Goal: Task Accomplishment & Management: Use online tool/utility

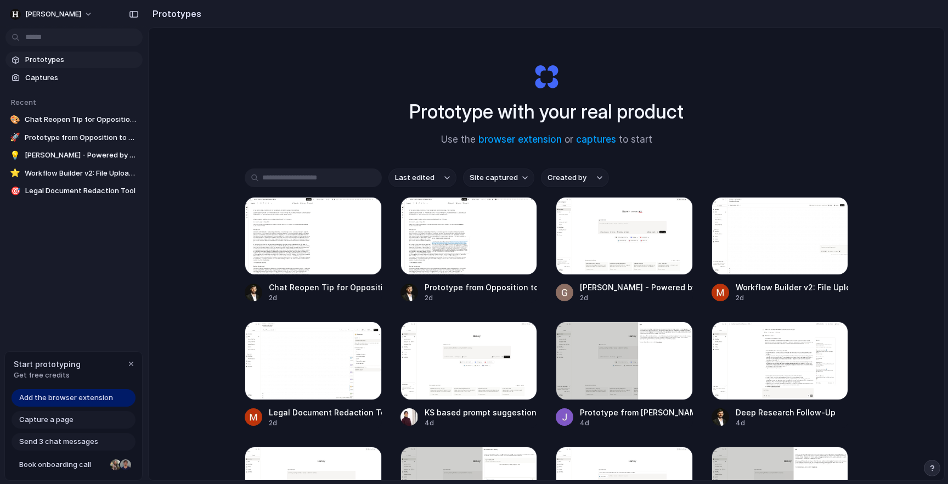
click at [330, 93] on div "Prototype with your real product Use the browser extension or captures to start" at bounding box center [546, 100] width 439 height 119
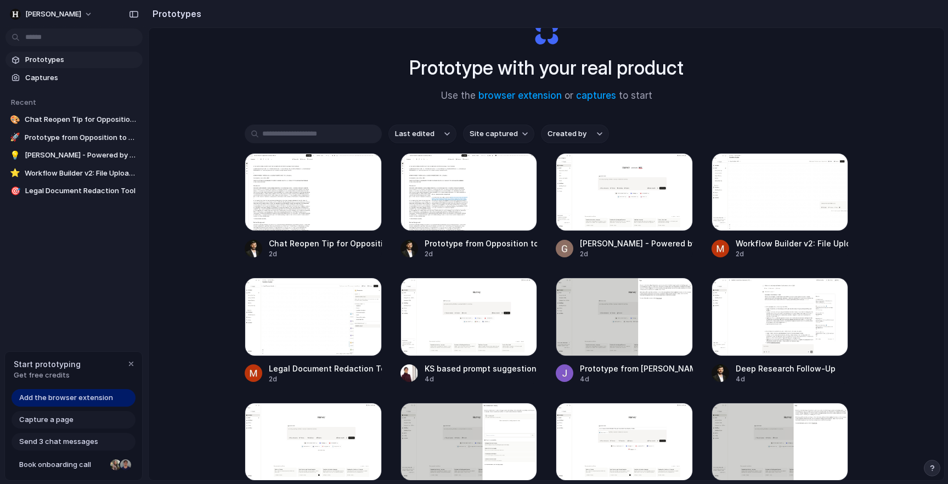
scroll to position [47, 0]
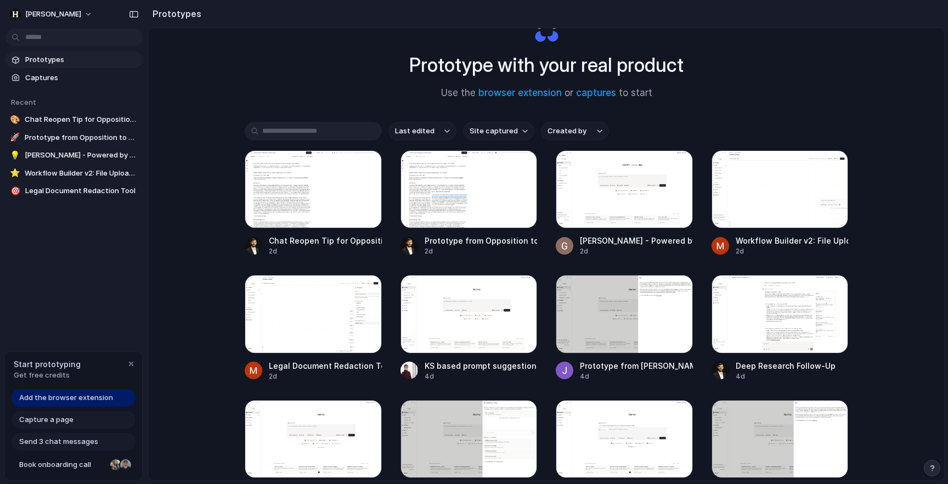
click at [44, 61] on span "Prototypes" at bounding box center [81, 59] width 113 height 11
click at [50, 80] on span "Captures" at bounding box center [81, 77] width 113 height 11
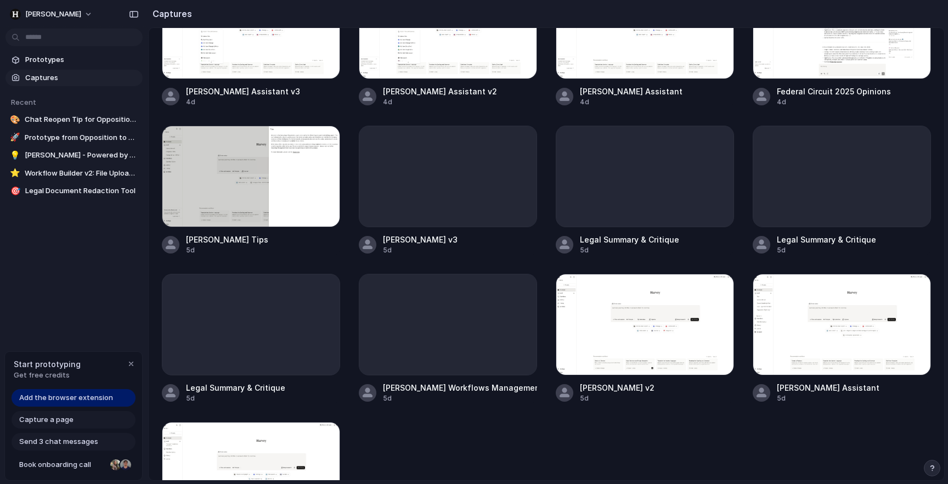
scroll to position [379, 0]
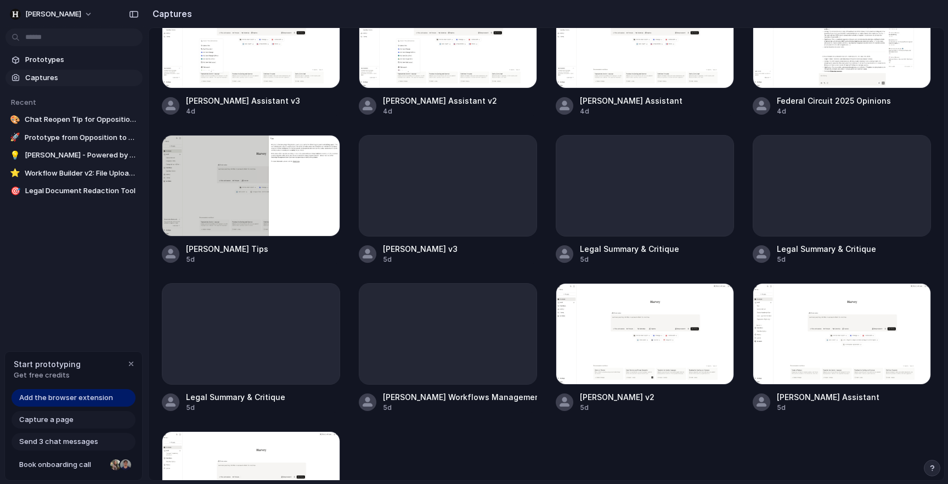
click at [40, 419] on span "Capture a page" at bounding box center [46, 419] width 54 height 11
click at [67, 420] on span "Capture a page" at bounding box center [46, 419] width 54 height 11
click at [88, 398] on span "Add the browser extension" at bounding box center [66, 397] width 94 height 11
click at [80, 402] on span "Add the browser extension" at bounding box center [66, 397] width 94 height 11
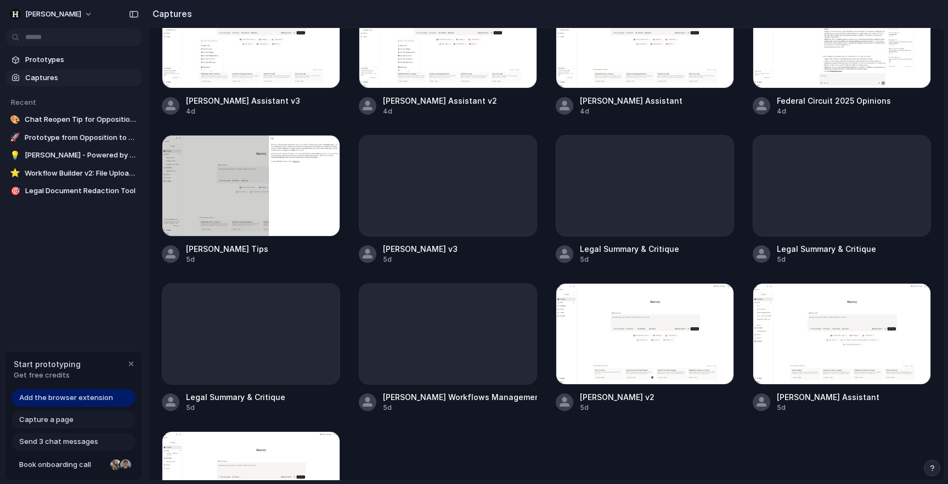
click at [80, 402] on span "Add the browser extension" at bounding box center [66, 397] width 94 height 11
click at [133, 362] on div "button" at bounding box center [131, 363] width 9 height 9
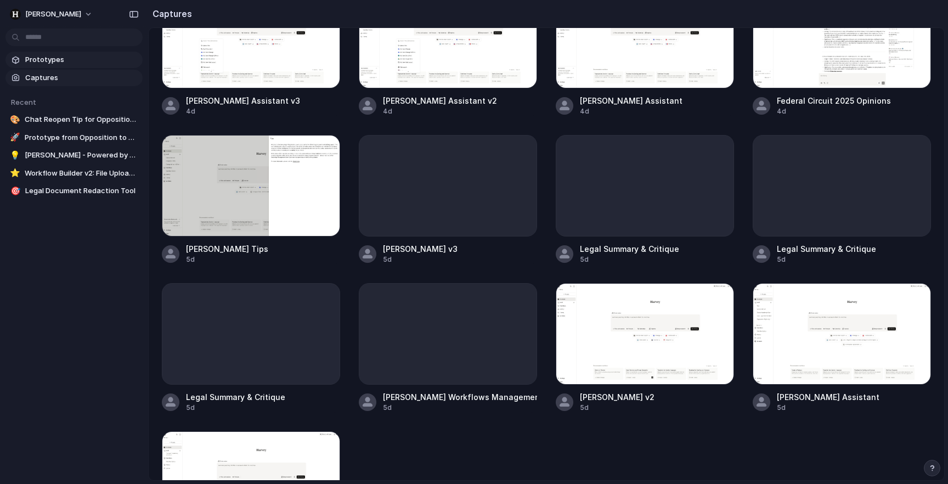
click at [53, 60] on span "Prototypes" at bounding box center [81, 59] width 113 height 11
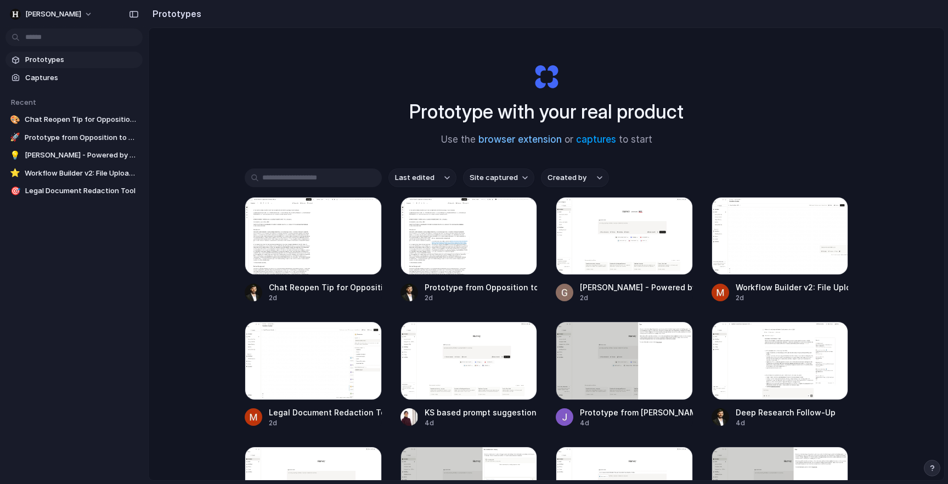
click at [533, 139] on link "browser extension" at bounding box center [520, 139] width 83 height 11
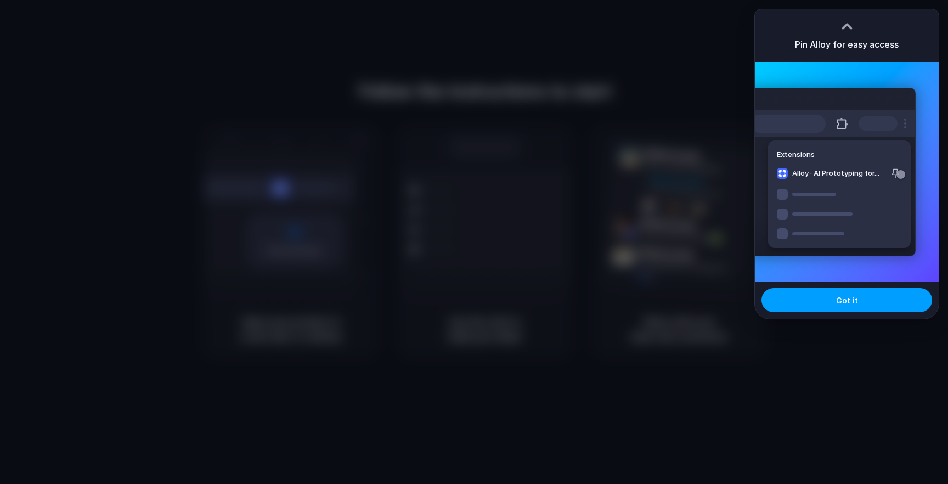
click at [842, 303] on span "Got it" at bounding box center [847, 301] width 22 height 12
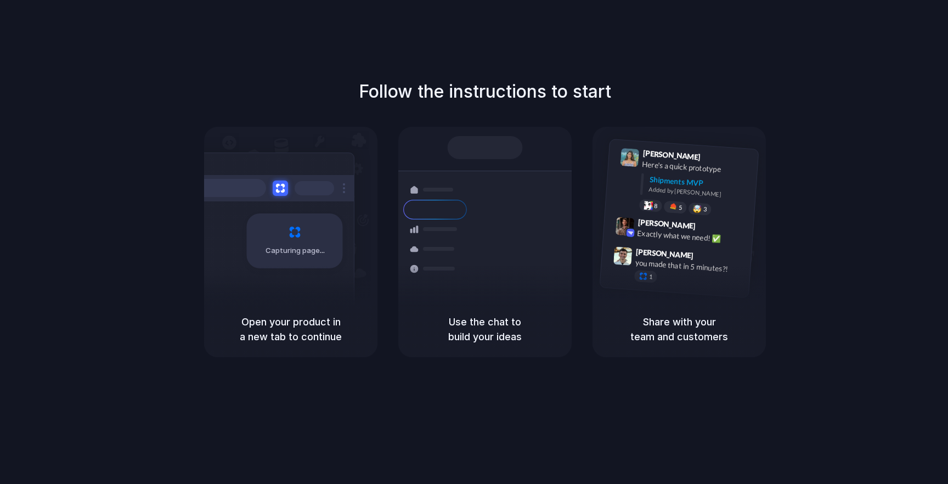
click at [611, 37] on div "Follow the instructions to start Capturing page Open your product in a new tab …" at bounding box center [485, 253] width 970 height 506
